Goal: Information Seeking & Learning: Learn about a topic

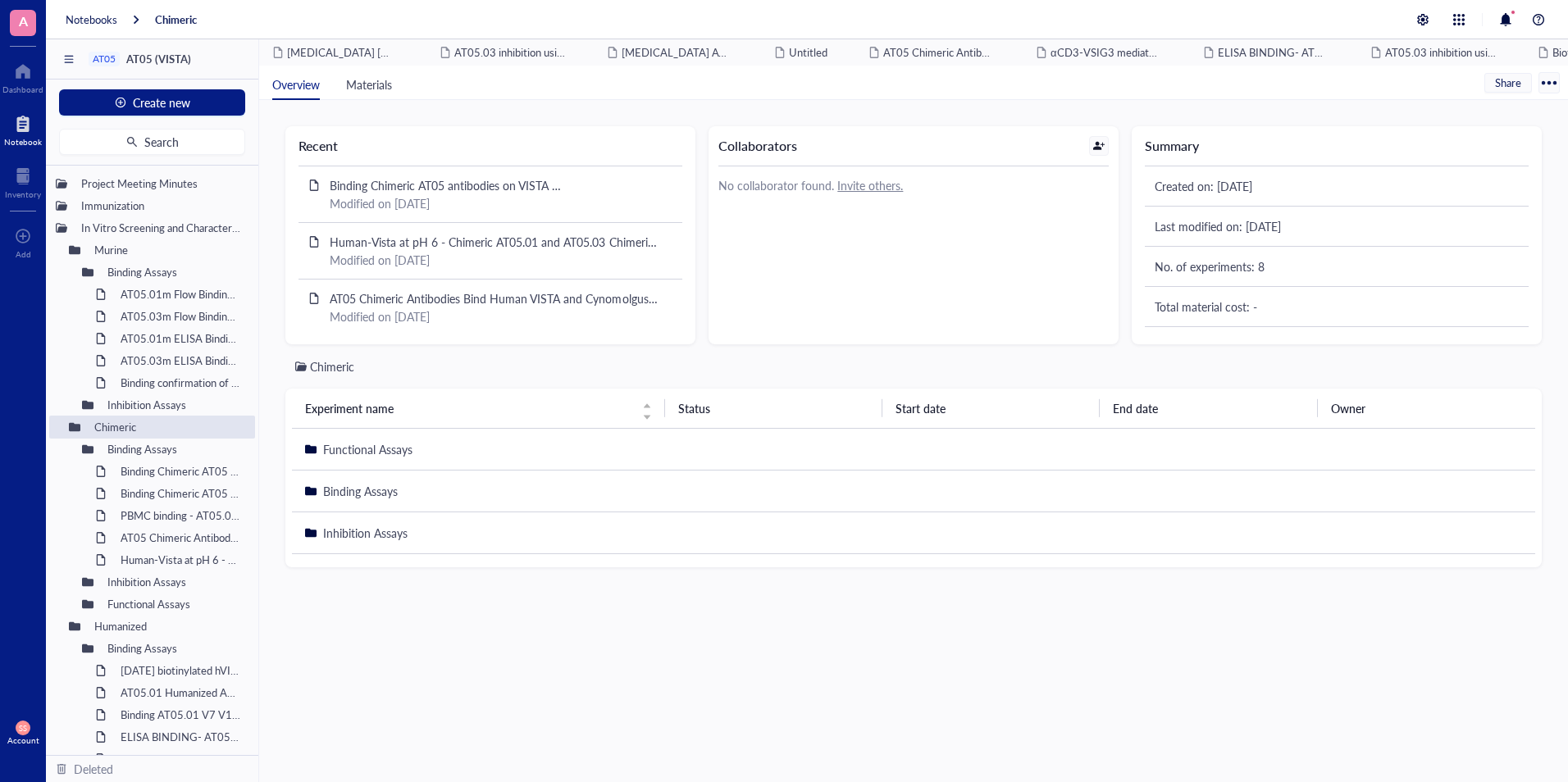
click at [22, 137] on div "Notebook" at bounding box center [23, 142] width 38 height 10
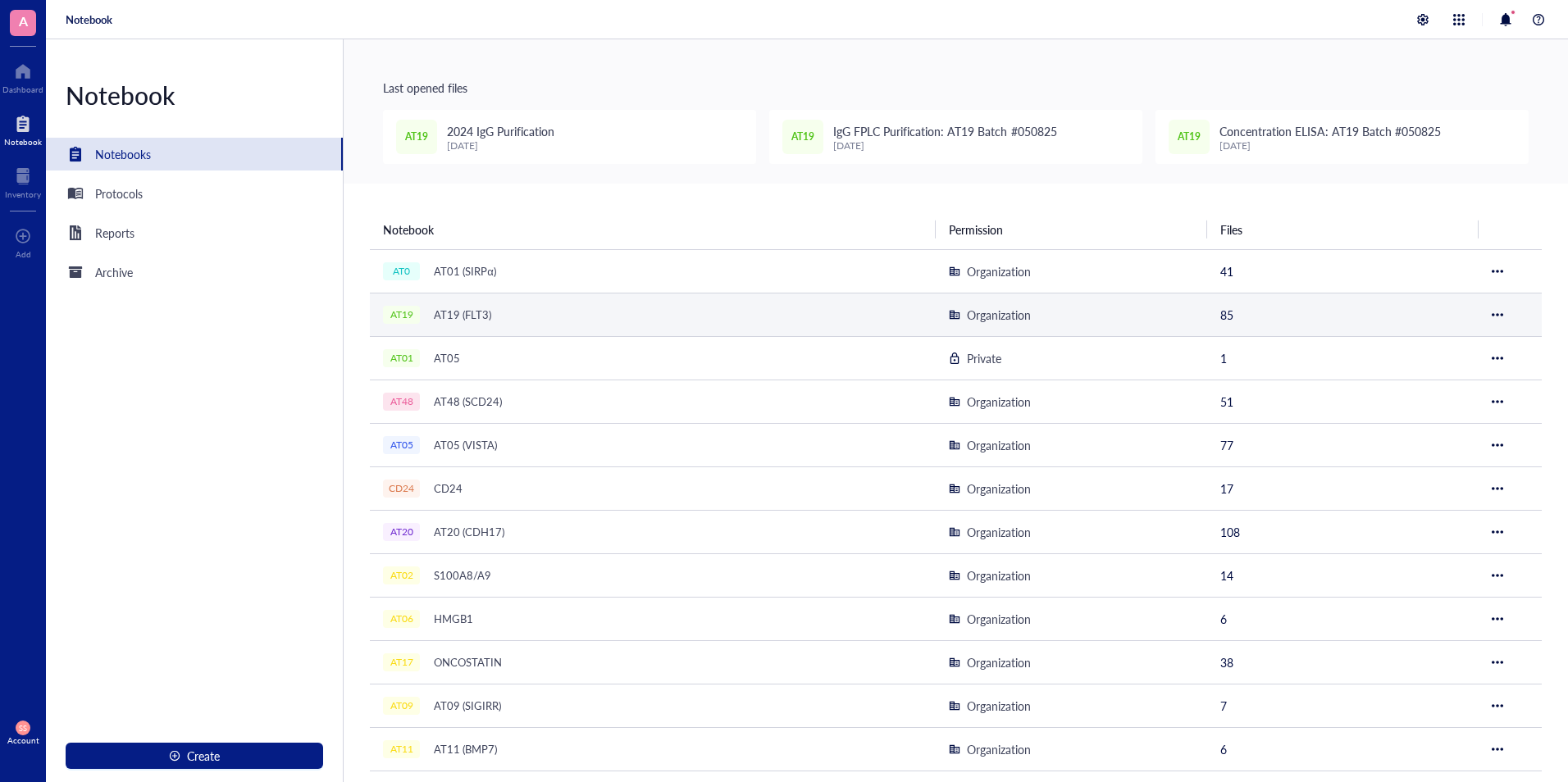
click at [448, 317] on div "AT19 (FLT3)" at bounding box center [462, 314] width 72 height 23
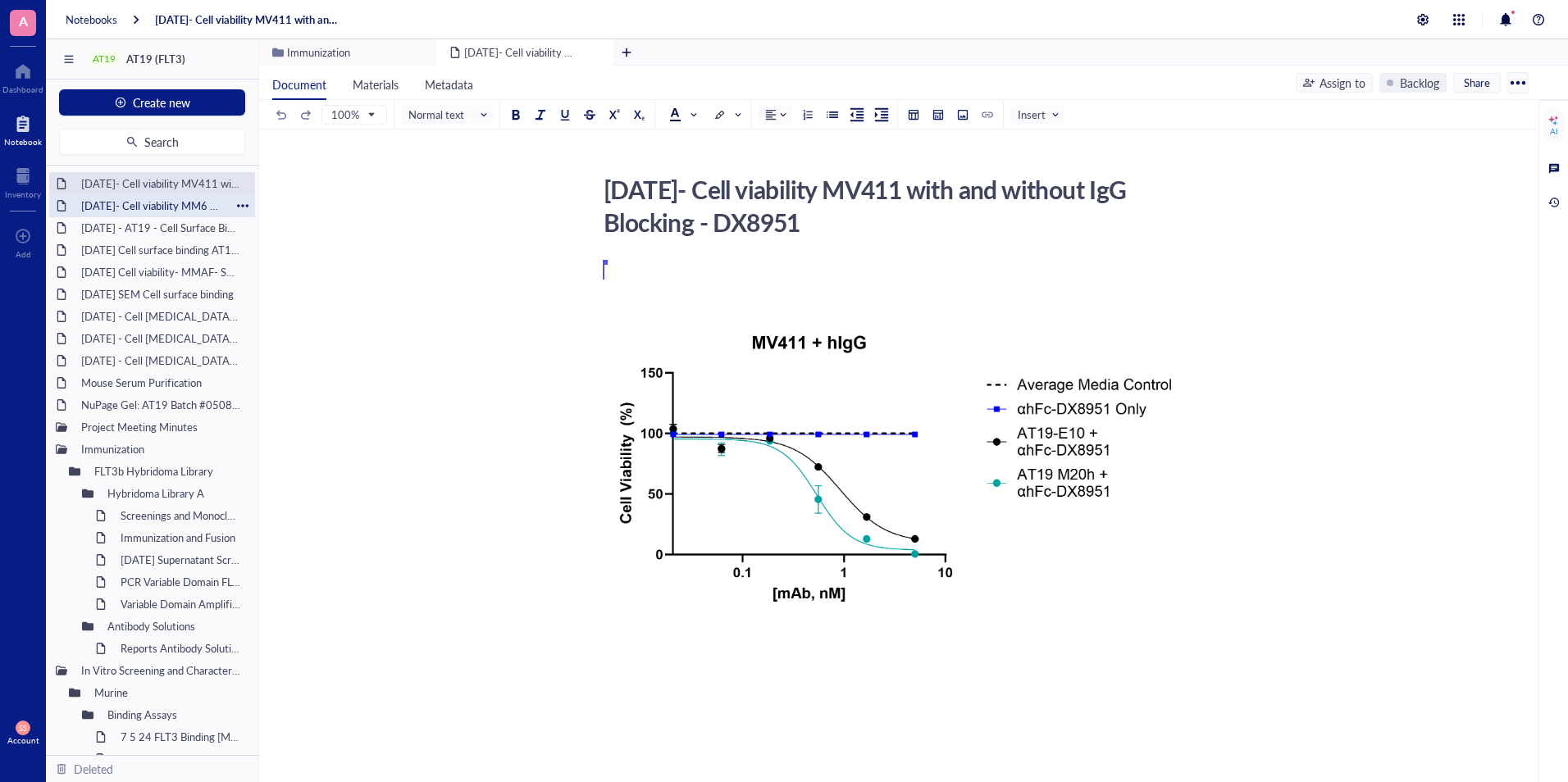
click at [133, 213] on div "[DATE]- Cell viability MM6 with and without IgG Blocking - DX8951" at bounding box center [152, 205] width 157 height 23
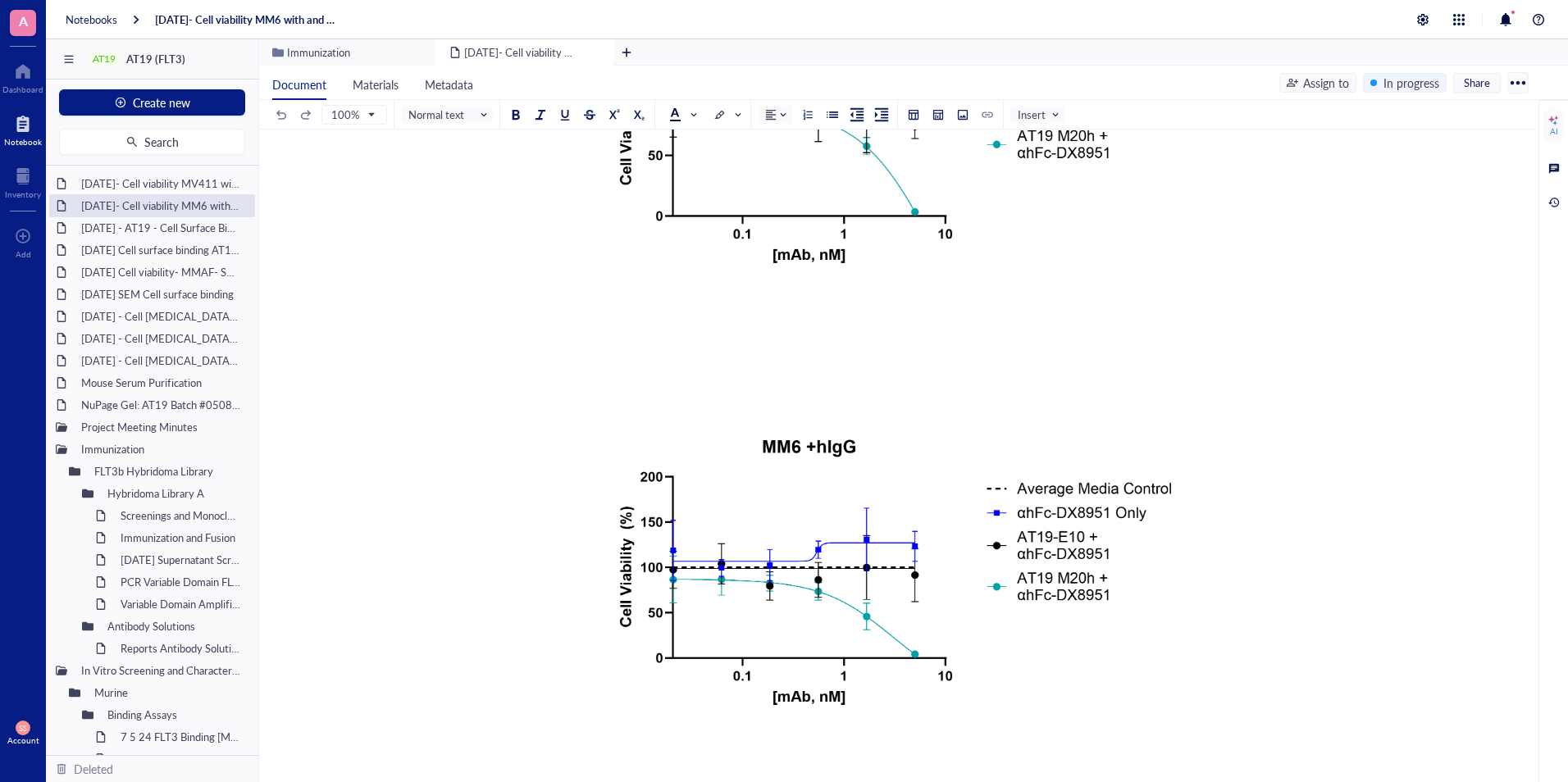
scroll to position [262, 0]
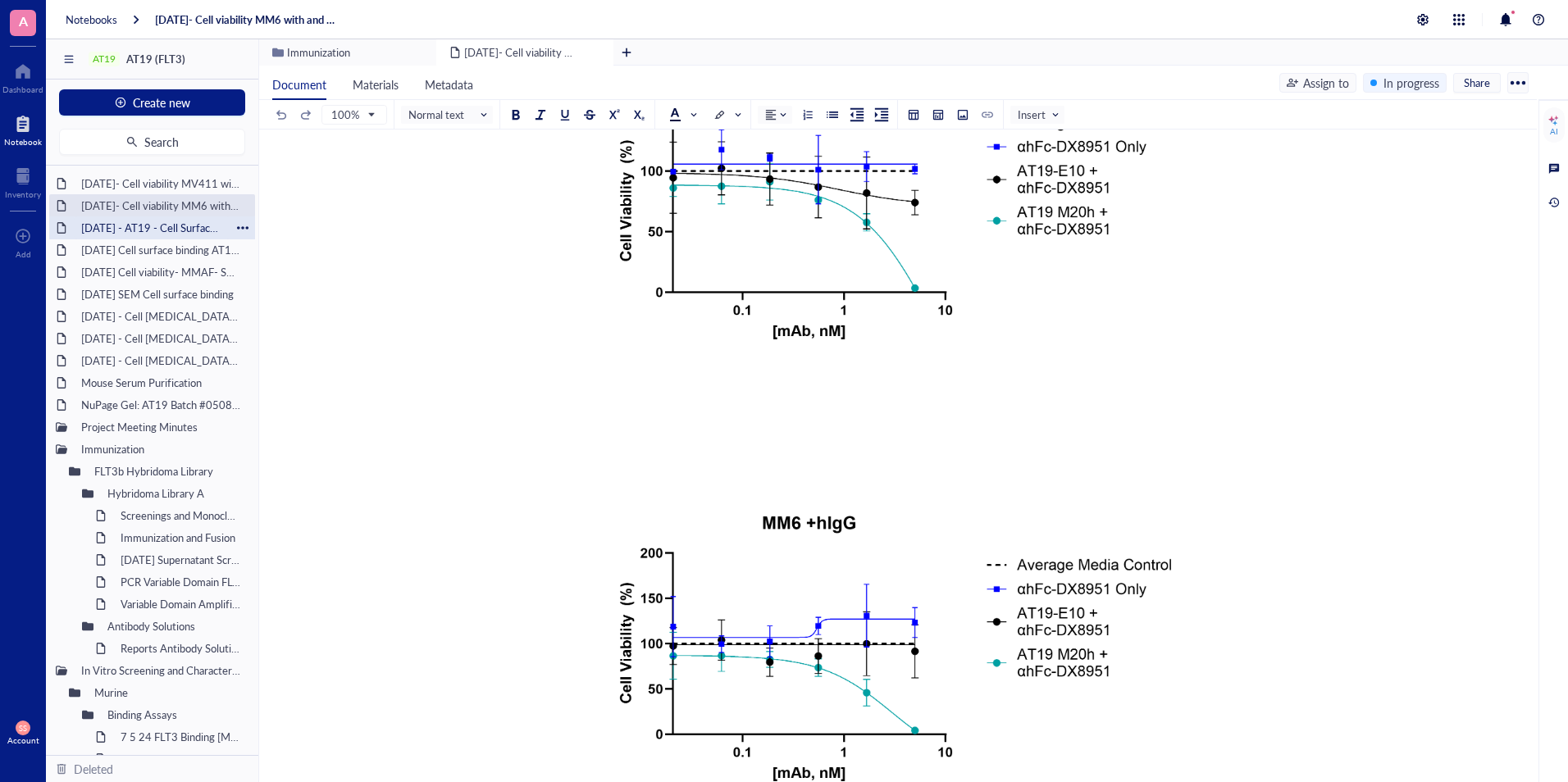
click at [166, 223] on div "[DATE] - AT19 - Cell Surface Binding assay on hFLT3 Transfected [MEDICAL_DATA] …" at bounding box center [152, 227] width 157 height 23
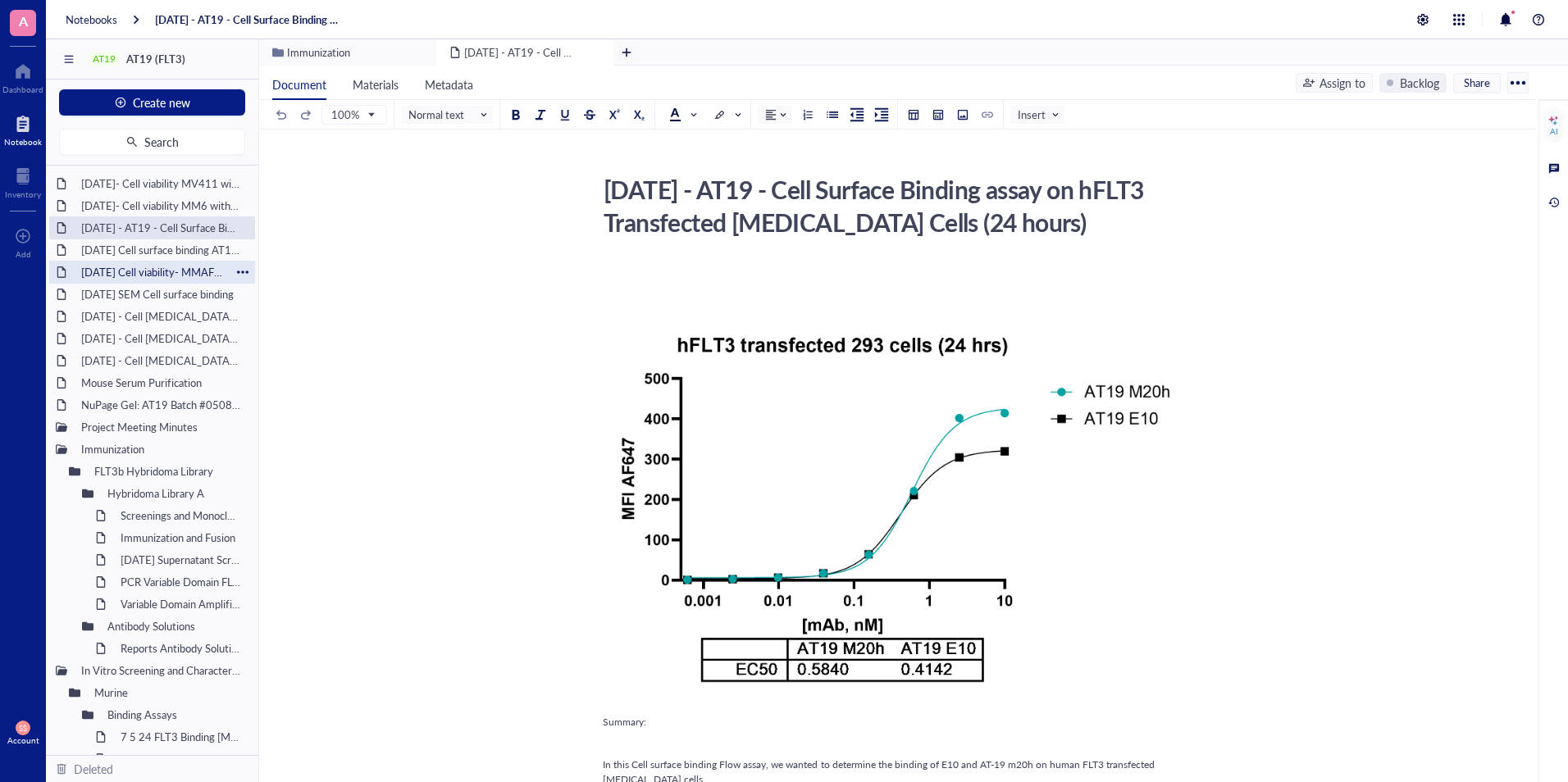
click at [157, 274] on div "[DATE] Cell viability- MMAF- SEM and MV4,11" at bounding box center [152, 271] width 157 height 23
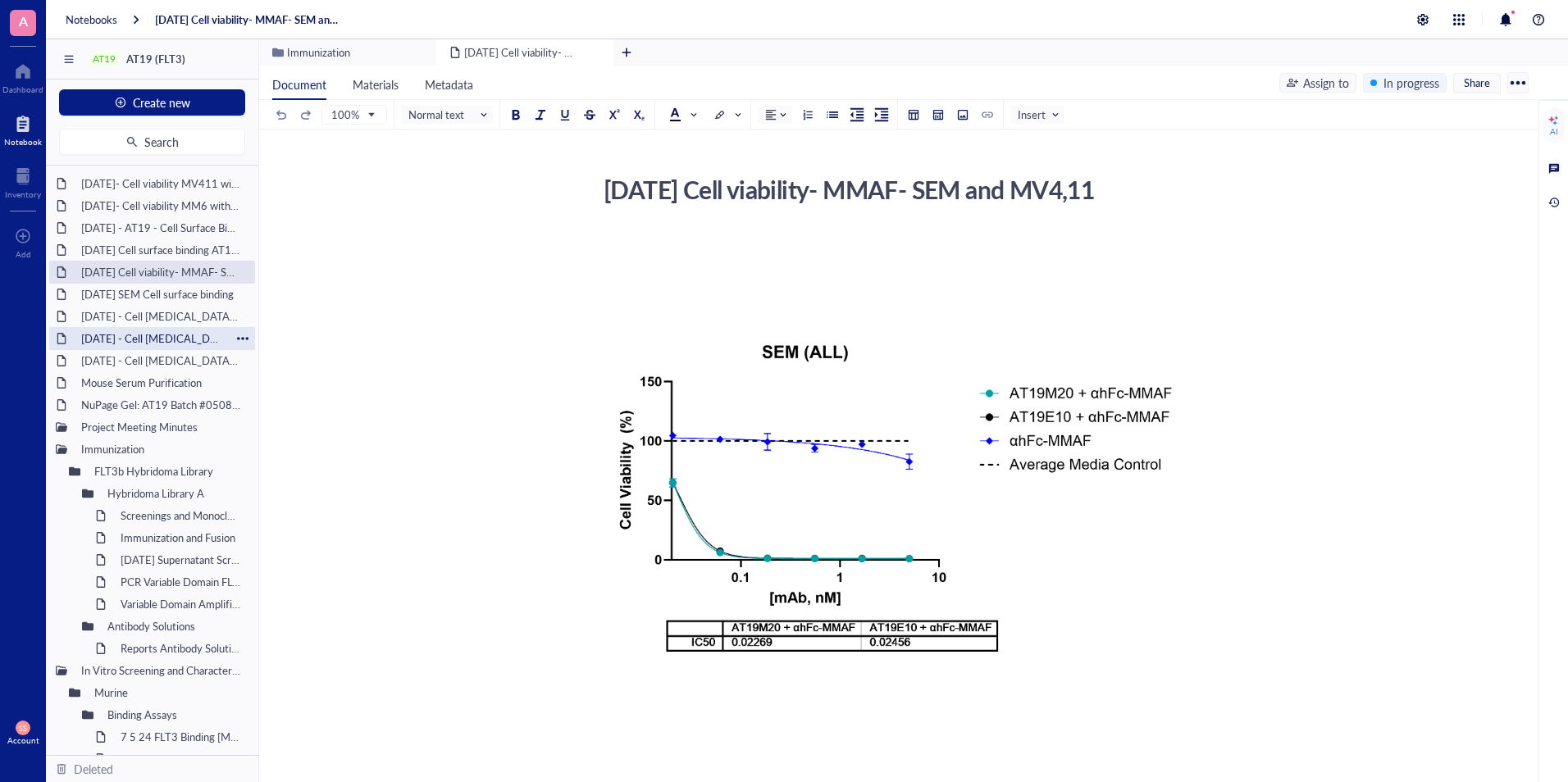
click at [145, 338] on div "[DATE] - Cell [MEDICAL_DATA]- MV4,11 (AML cell line)" at bounding box center [152, 338] width 157 height 23
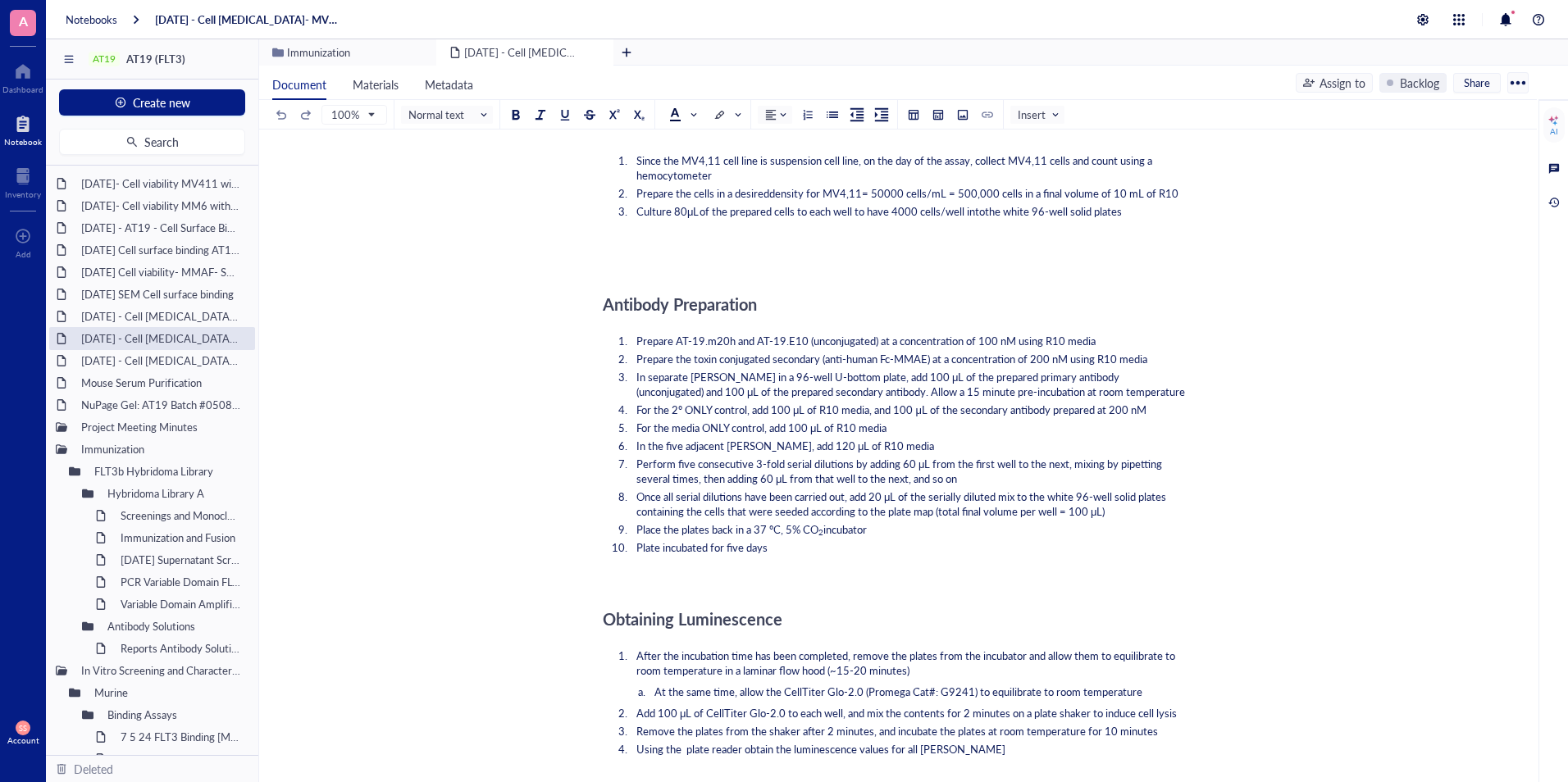
scroll to position [858, 0]
click at [154, 361] on div "[DATE] - Cell [MEDICAL_DATA]- MOLM-13 (AML cell line)" at bounding box center [152, 360] width 157 height 23
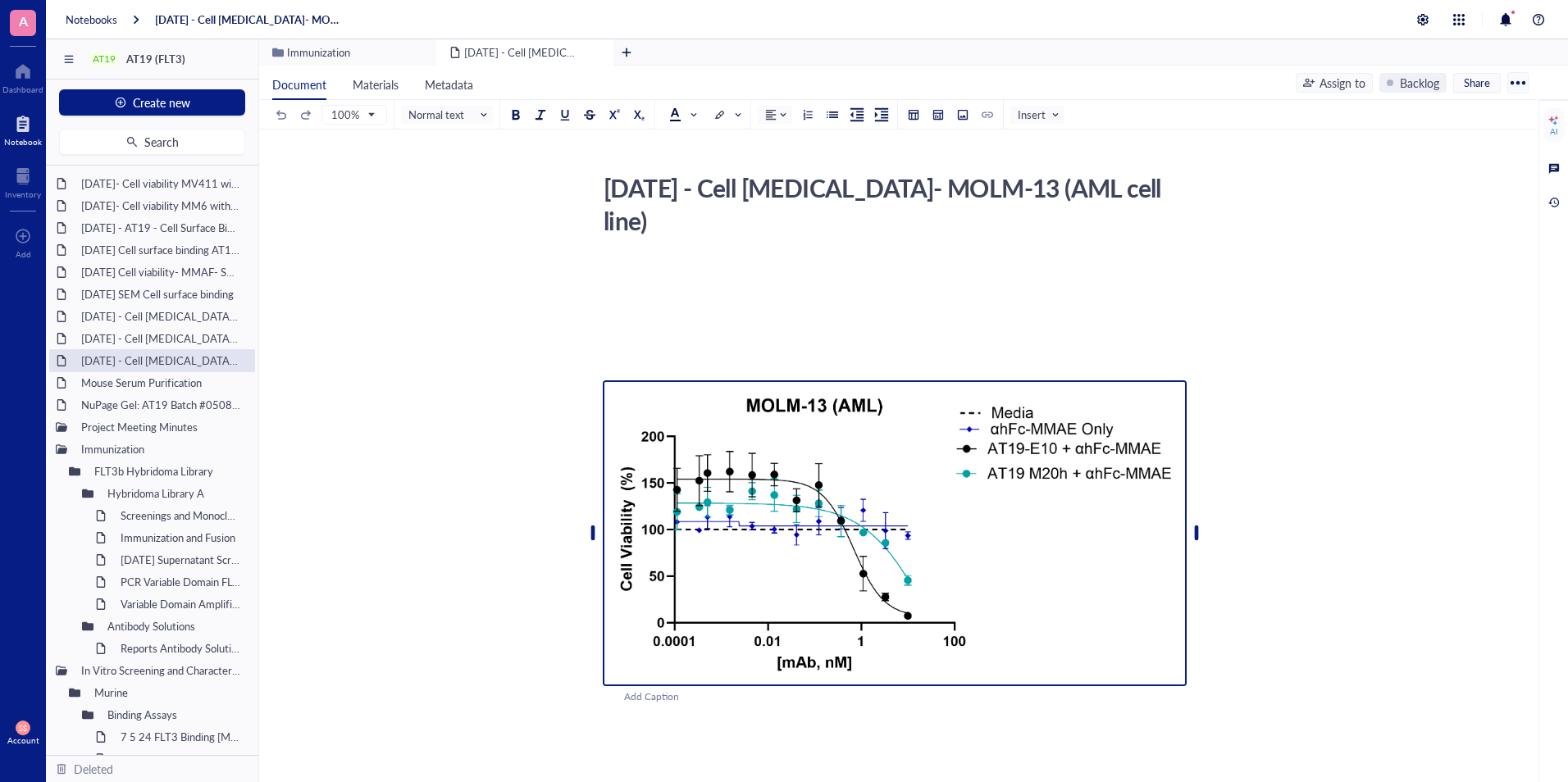
scroll to position [1, 0]
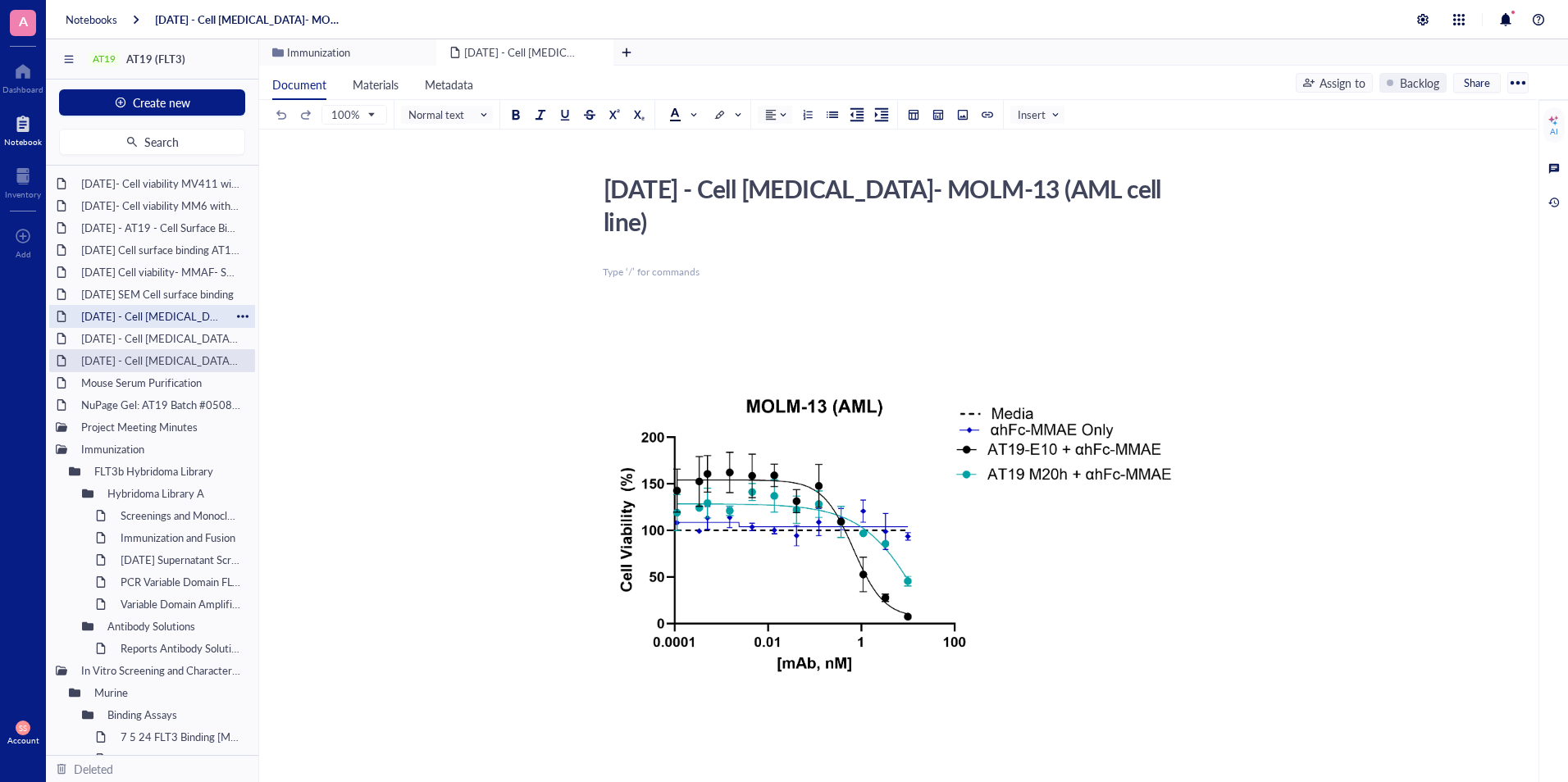
click at [187, 321] on div "[DATE] - Cell [MEDICAL_DATA]- MOLM-13 (AML cell line)" at bounding box center [152, 316] width 157 height 23
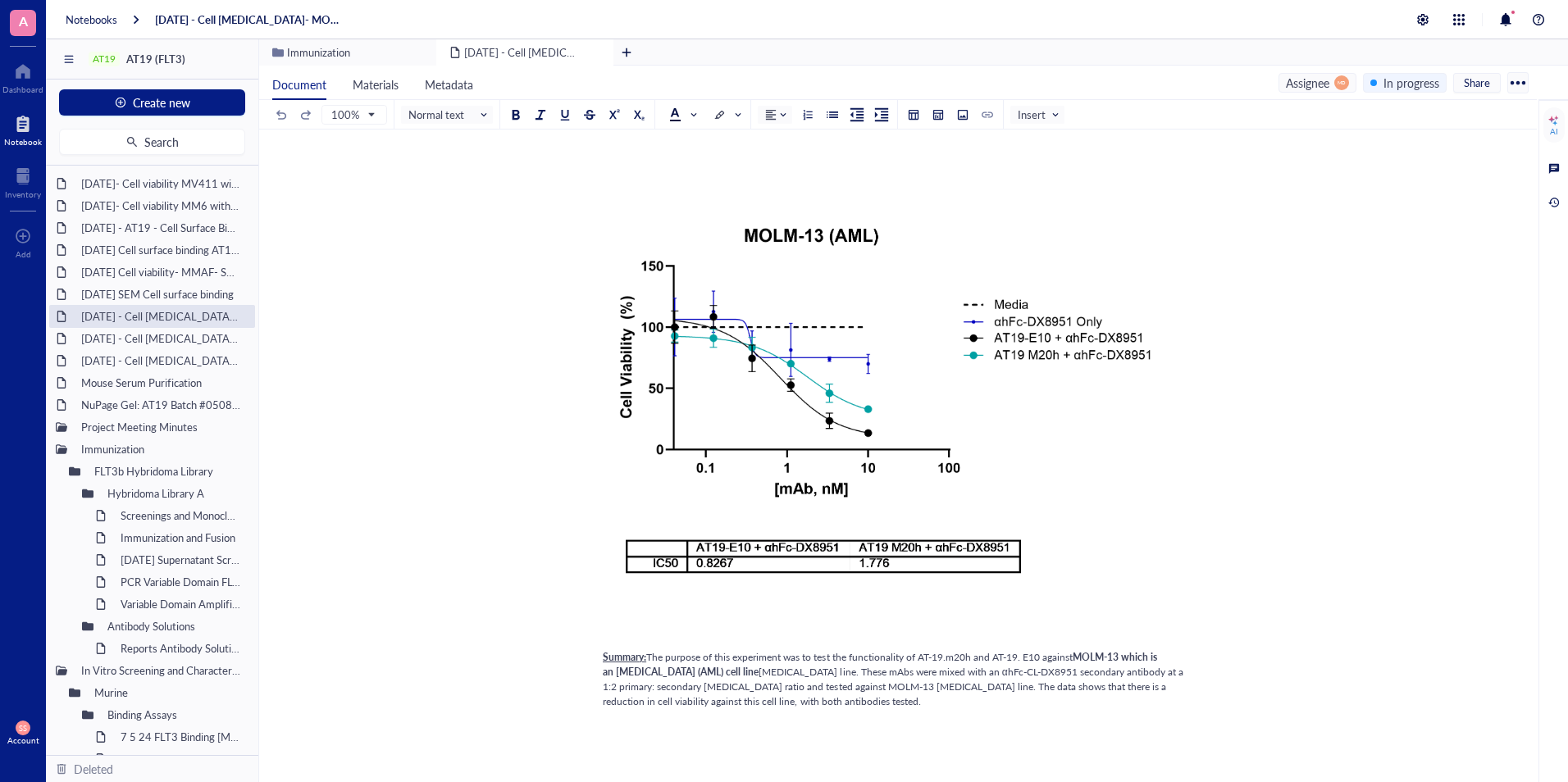
scroll to position [264, 0]
click at [16, 604] on div "A Dashboard Notebook Inventory To pick up a draggable item, press the space bar…" at bounding box center [23, 391] width 46 height 782
click at [141, 193] on div "[DATE]- Cell viability MV411 with and without IgG Blocking - DX8951" at bounding box center [152, 184] width 157 height 23
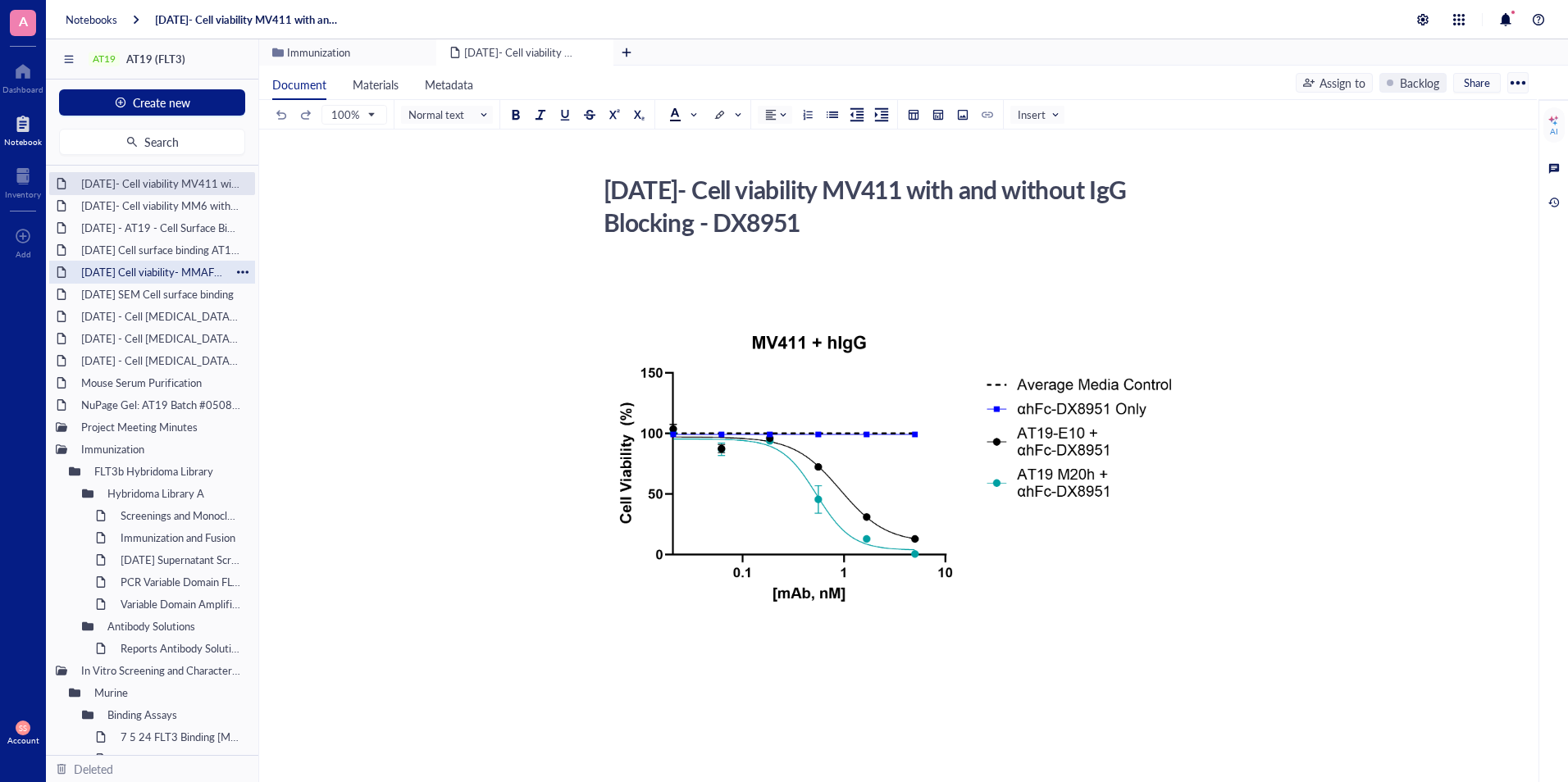
click at [140, 276] on div "[DATE] Cell viability- MMAF- SEM and MV4,11" at bounding box center [152, 271] width 157 height 23
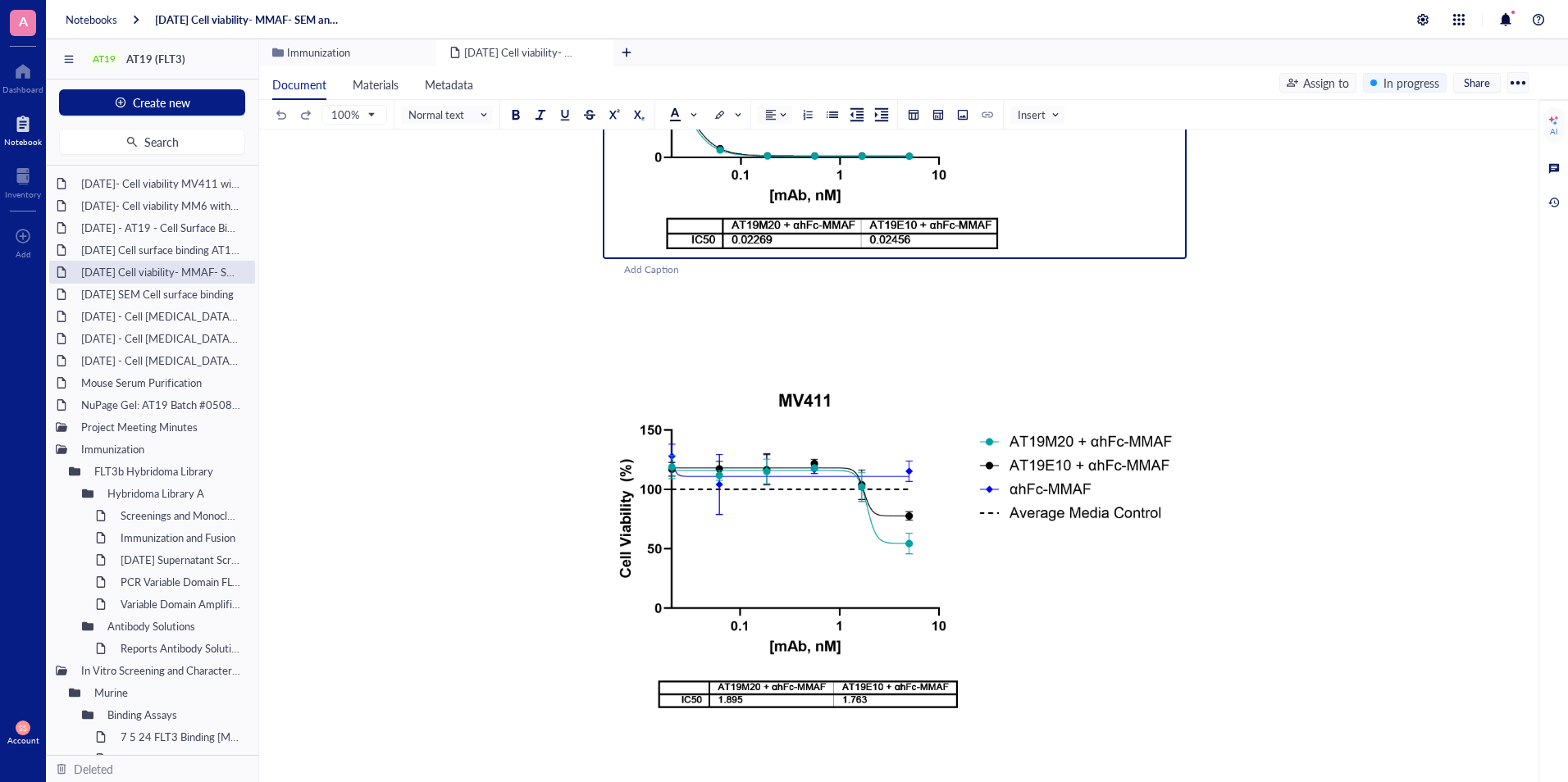
scroll to position [403, 0]
